Goal: Book appointment/travel/reservation

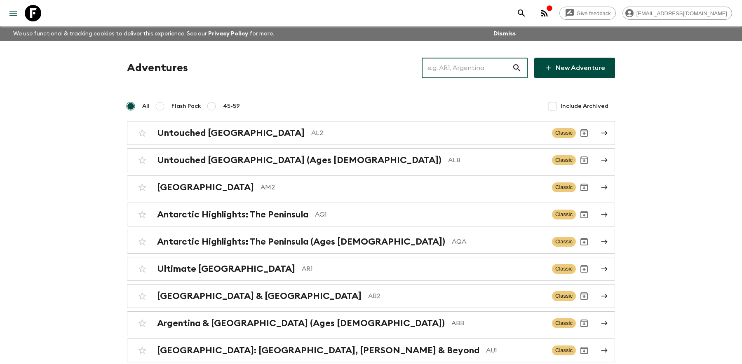
drag, startPoint x: 454, startPoint y: 60, endPoint x: 458, endPoint y: 66, distance: 7.8
click at [454, 60] on input "text" at bounding box center [467, 67] width 90 height 23
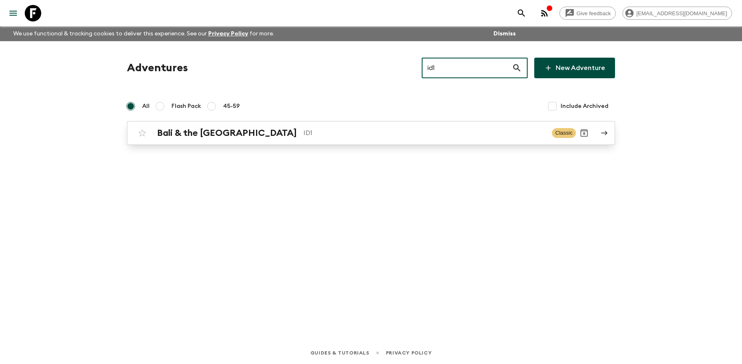
type input "id1"
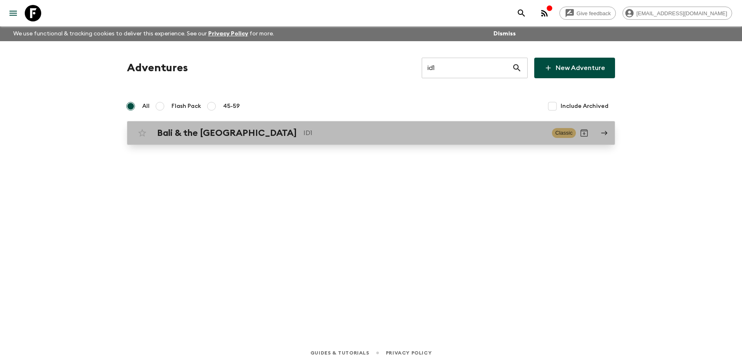
click at [197, 132] on h2 "Bali & the [GEOGRAPHIC_DATA]" at bounding box center [227, 133] width 140 height 11
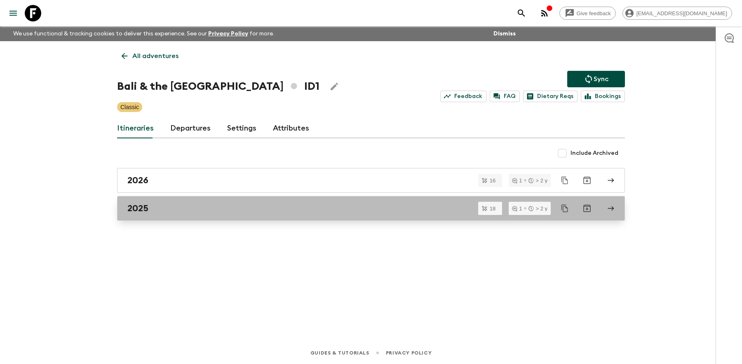
click at [148, 196] on link "2025" at bounding box center [371, 208] width 508 height 25
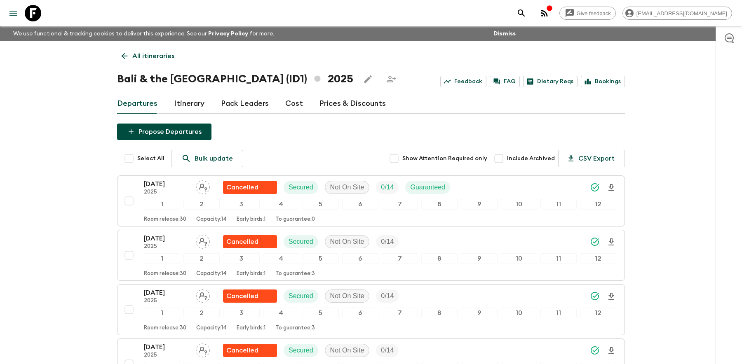
click at [38, 19] on icon at bounding box center [33, 13] width 16 height 16
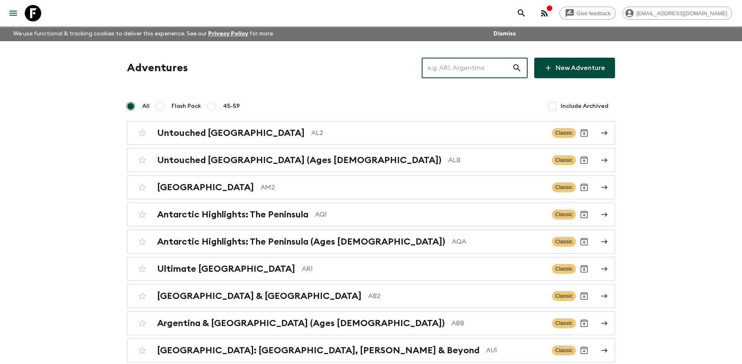
click at [461, 61] on input "text" at bounding box center [467, 67] width 90 height 23
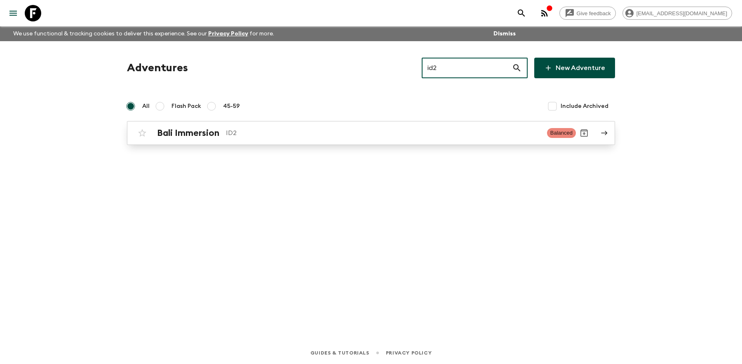
type input "id2"
click at [250, 129] on p "ID2" at bounding box center [383, 133] width 315 height 10
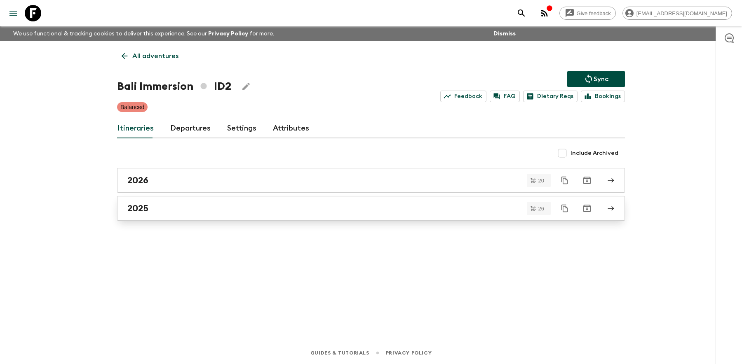
click at [148, 208] on div "2025" at bounding box center [363, 208] width 472 height 11
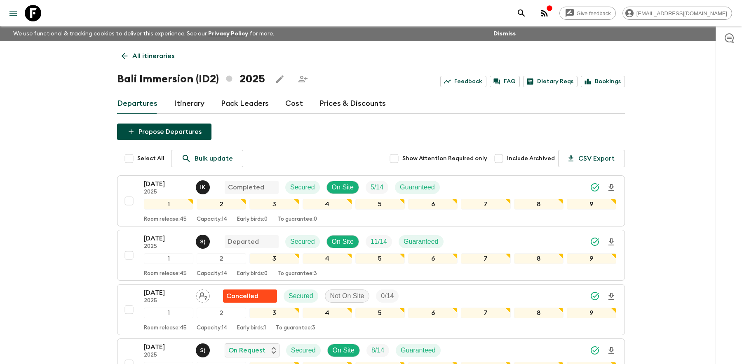
click at [152, 60] on p "All itineraries" at bounding box center [153, 56] width 42 height 10
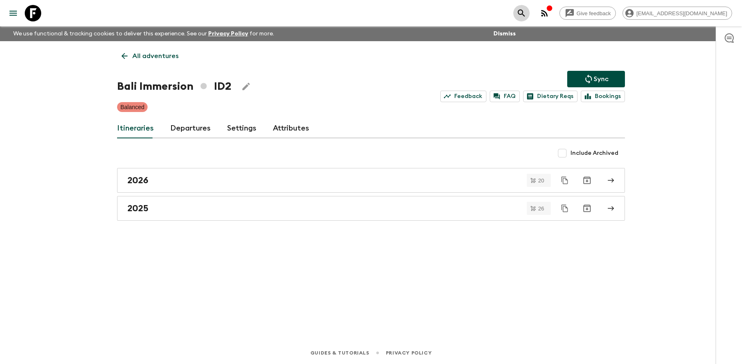
click at [525, 12] on icon "search adventures" at bounding box center [521, 12] width 7 height 7
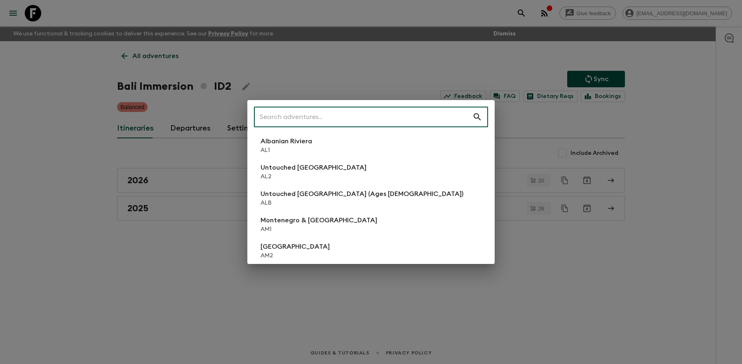
click at [327, 115] on input "text" at bounding box center [363, 117] width 219 height 23
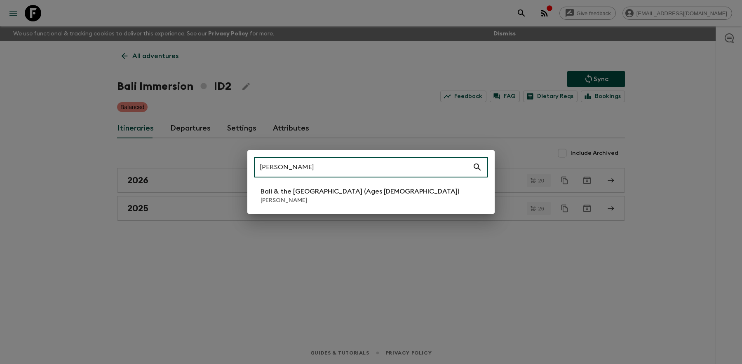
type input "[PERSON_NAME]"
click at [283, 189] on p "Bali & the [GEOGRAPHIC_DATA] (Ages [DEMOGRAPHIC_DATA])" at bounding box center [360, 192] width 199 height 10
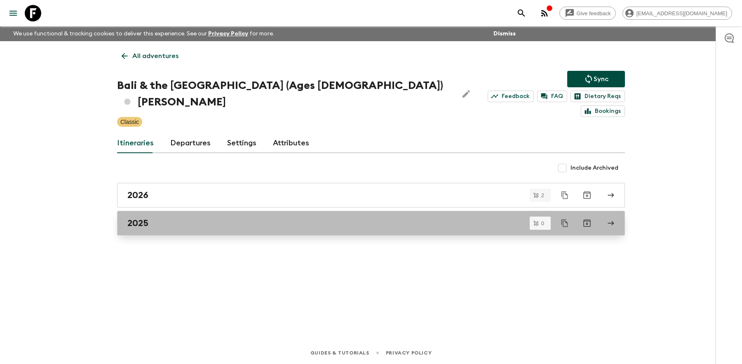
click at [153, 218] on div "2025" at bounding box center [363, 223] width 472 height 11
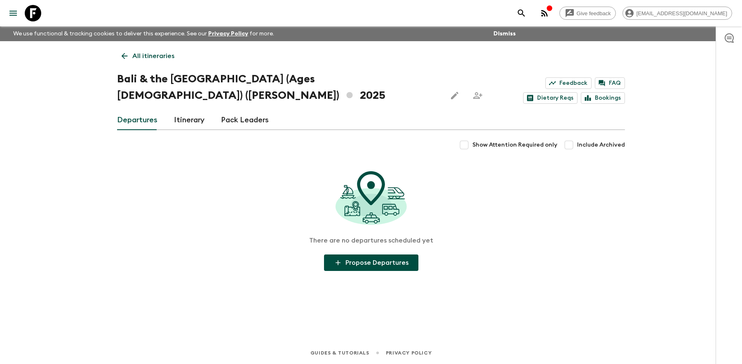
click at [134, 56] on p "All itineraries" at bounding box center [153, 56] width 42 height 10
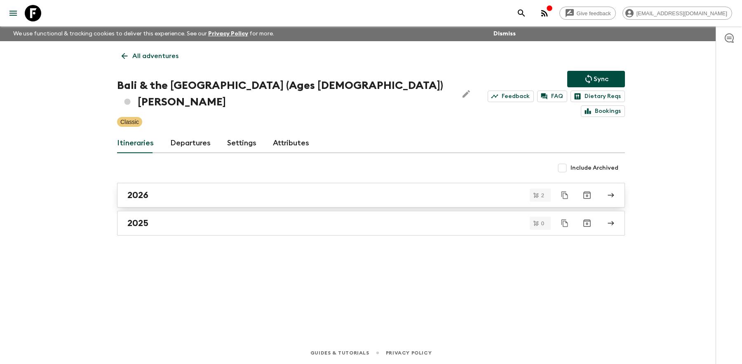
click at [182, 185] on link "2026" at bounding box center [371, 195] width 508 height 25
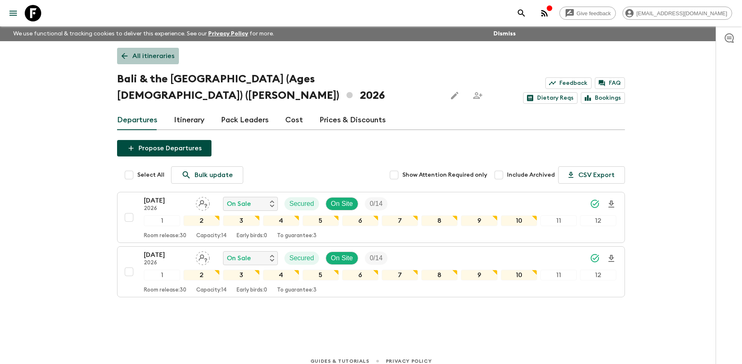
click at [127, 51] on link "All itineraries" at bounding box center [148, 56] width 62 height 16
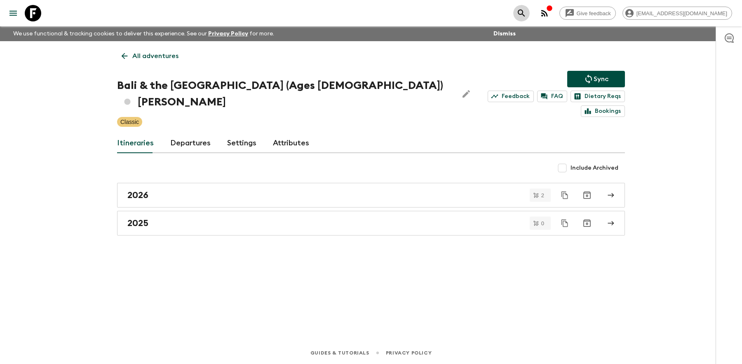
click at [530, 7] on button "search adventures" at bounding box center [521, 13] width 16 height 16
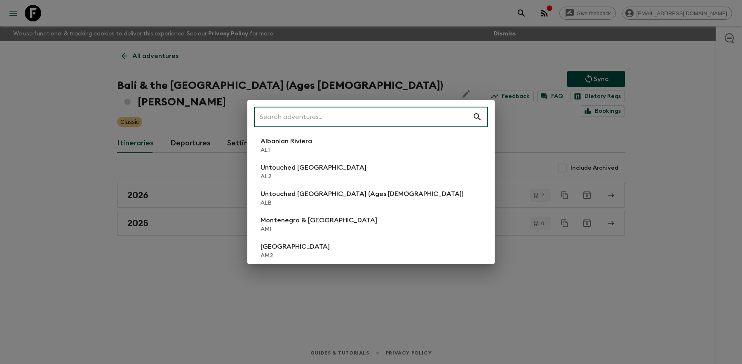
click at [289, 123] on input "text" at bounding box center [363, 117] width 219 height 23
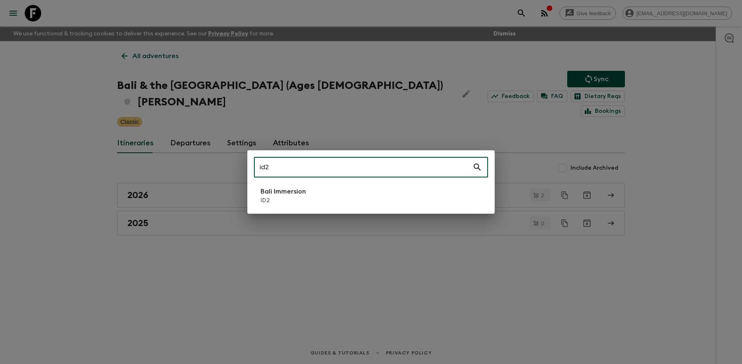
type input "id2"
click at [304, 215] on div "id2 ​ Bali Immersion ID2" at bounding box center [371, 182] width 742 height 364
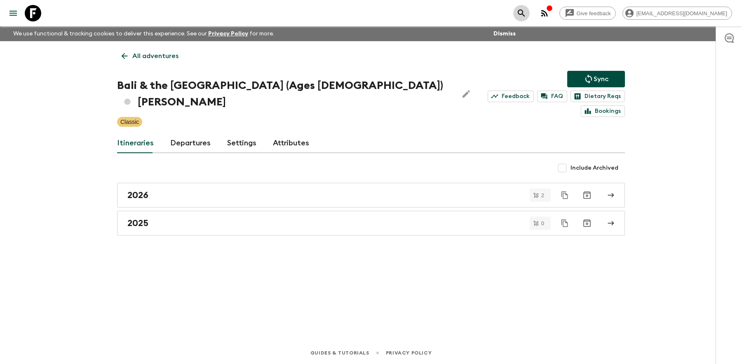
click at [525, 14] on icon "search adventures" at bounding box center [521, 12] width 7 height 7
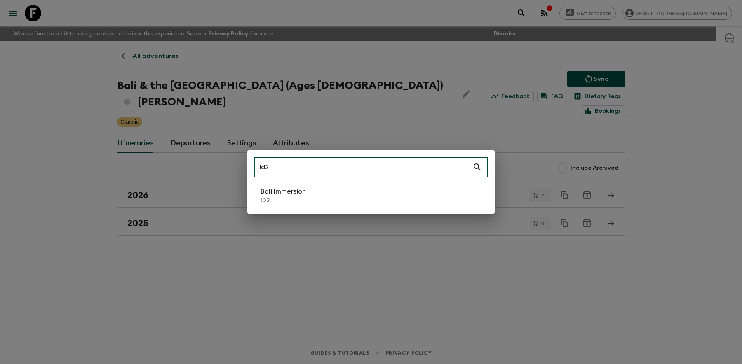
type input "id2"
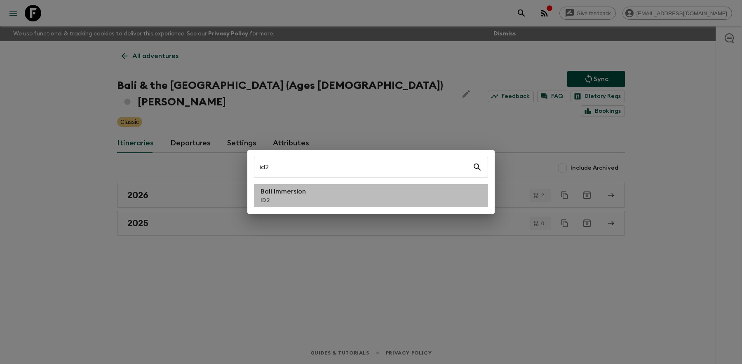
click at [302, 206] on li "Bali Immersion ID2" at bounding box center [371, 195] width 234 height 23
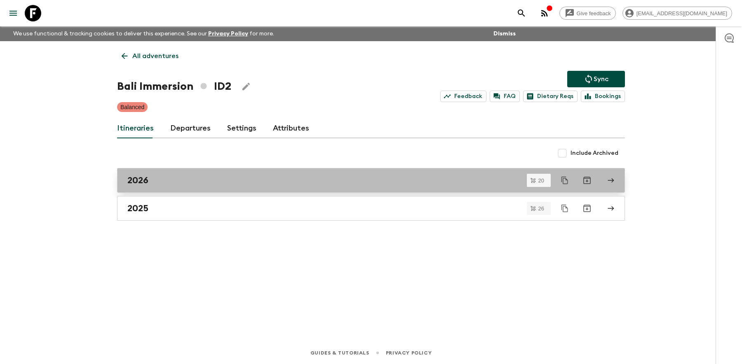
click at [172, 188] on link "2026" at bounding box center [371, 180] width 508 height 25
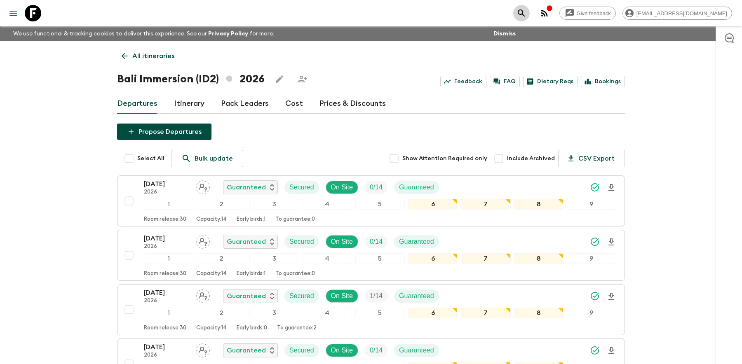
click at [525, 13] on icon "search adventures" at bounding box center [521, 12] width 7 height 7
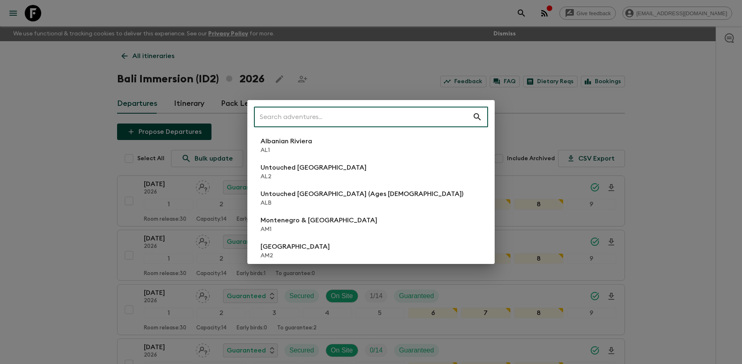
click at [327, 117] on input "text" at bounding box center [363, 117] width 219 height 23
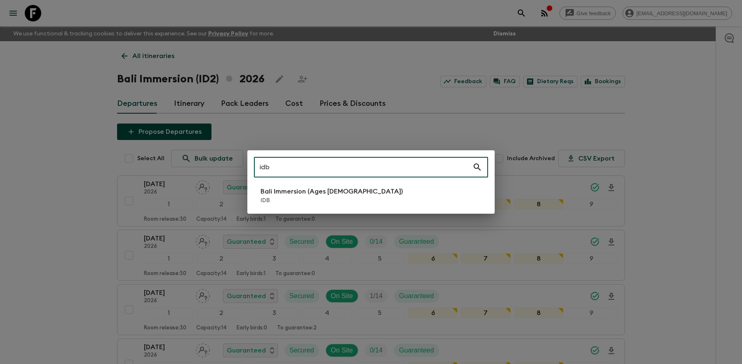
type input "idb"
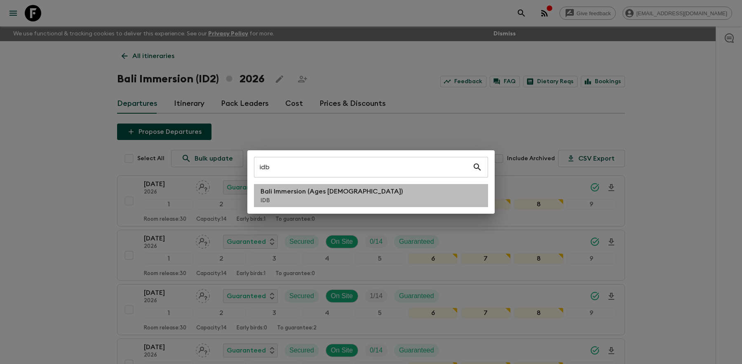
click at [320, 193] on p "Bali Immersion (Ages [DEMOGRAPHIC_DATA])" at bounding box center [332, 192] width 142 height 10
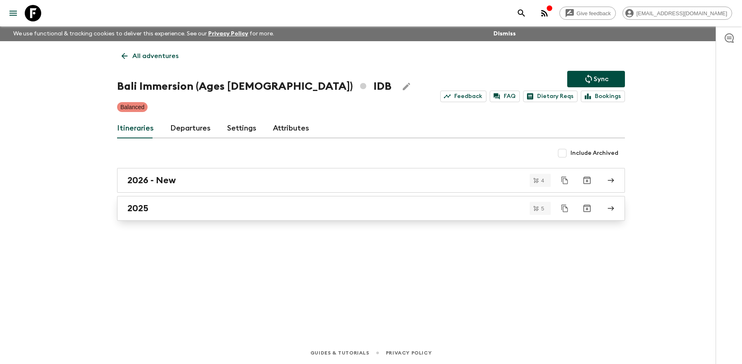
click at [148, 211] on h2 "2025" at bounding box center [137, 208] width 21 height 11
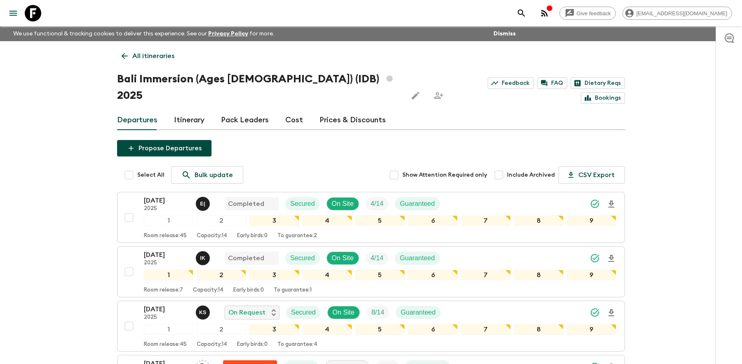
click at [140, 55] on p "All itineraries" at bounding box center [153, 56] width 42 height 10
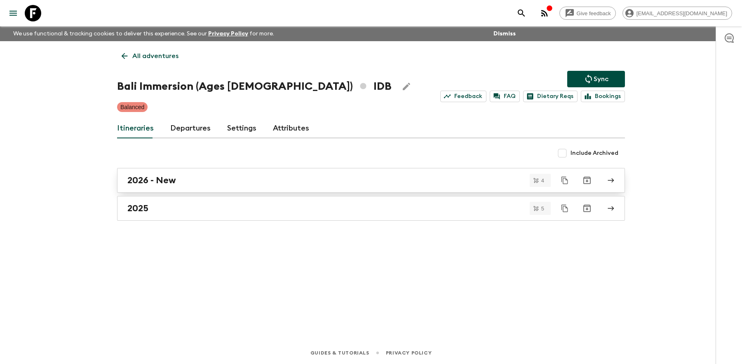
click at [153, 172] on link "2026 - New" at bounding box center [371, 180] width 508 height 25
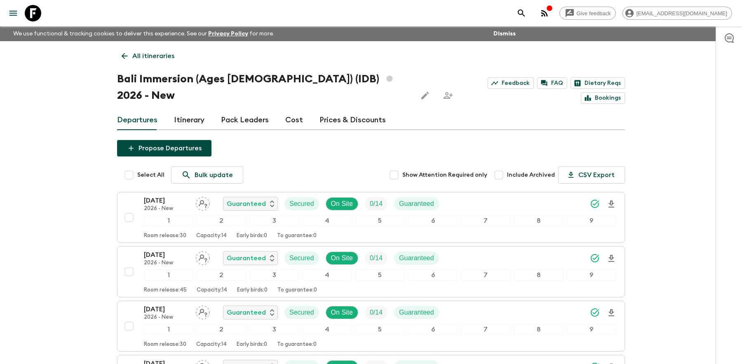
click at [526, 12] on icon "search adventures" at bounding box center [522, 13] width 10 height 10
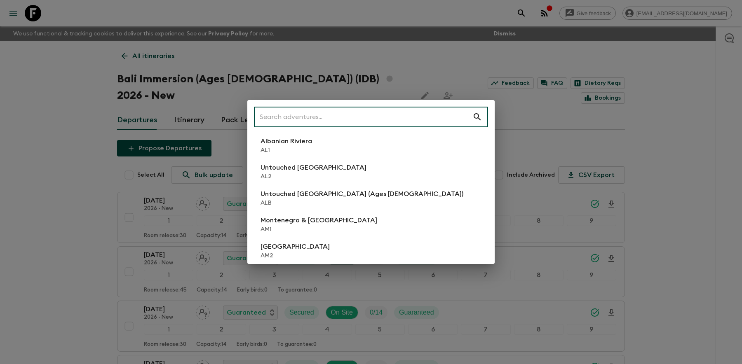
click at [389, 117] on input "text" at bounding box center [363, 117] width 219 height 23
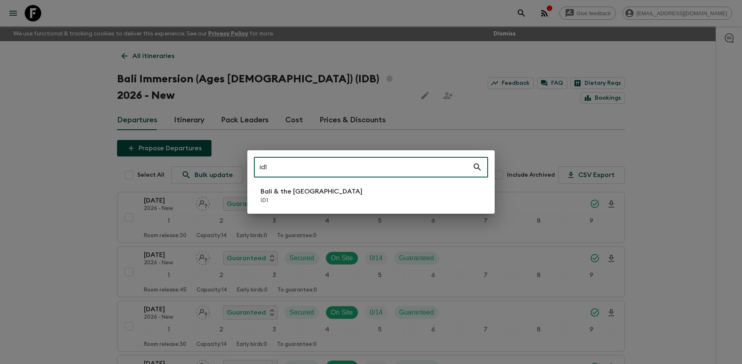
type input "id1"
click at [322, 205] on li "Bali & the [GEOGRAPHIC_DATA] ID1" at bounding box center [371, 195] width 234 height 23
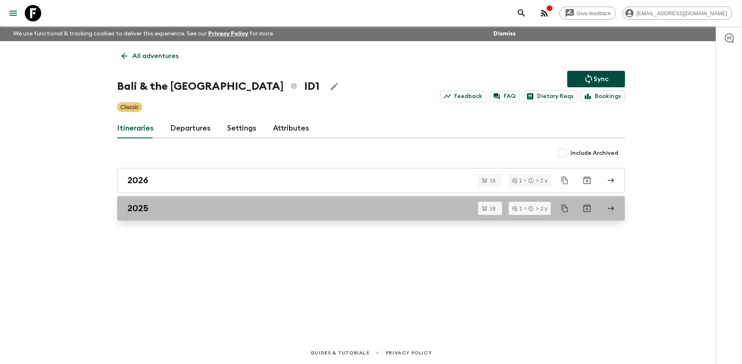
click at [166, 209] on div "2025" at bounding box center [363, 208] width 472 height 11
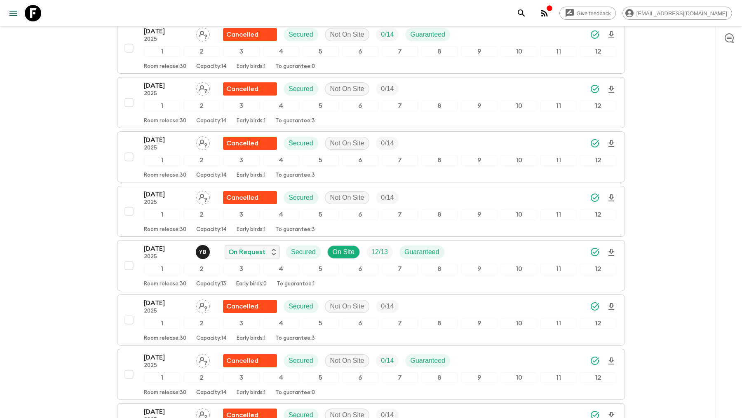
scroll to position [151, 0]
